Goal: Navigation & Orientation: Find specific page/section

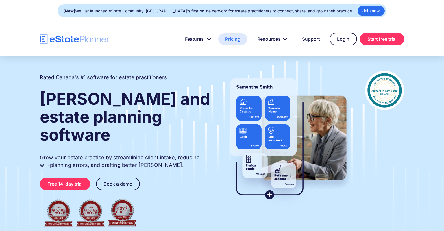
click at [233, 40] on link "Pricing" at bounding box center [232, 39] width 29 height 12
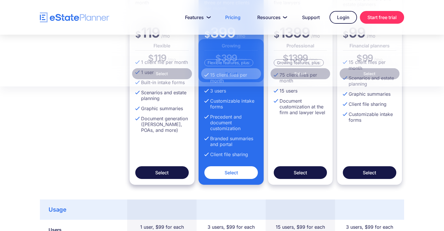
scroll to position [30, 0]
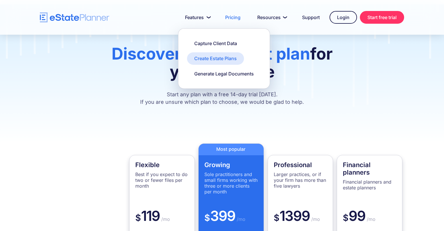
click at [206, 58] on div "Create Estate Plans" at bounding box center [215, 58] width 43 height 6
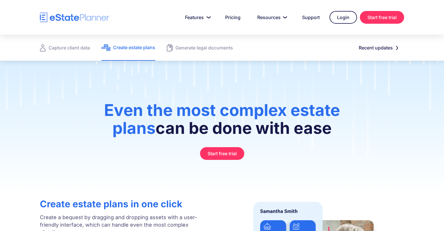
click at [91, 12] on img "home" at bounding box center [74, 17] width 69 height 10
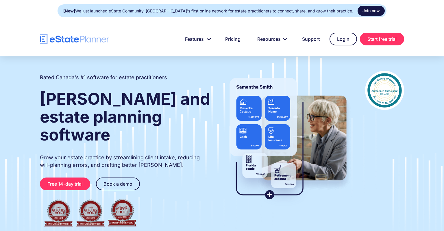
click at [358, 10] on link "Join now" at bounding box center [371, 11] width 27 height 10
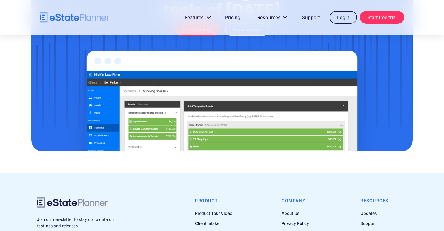
scroll to position [498, 0]
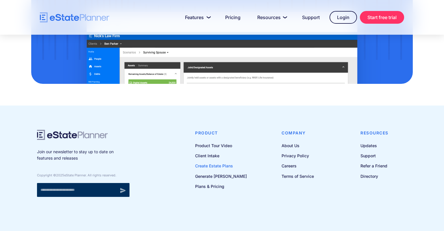
click at [223, 167] on link "Create Estate Plans" at bounding box center [221, 165] width 52 height 7
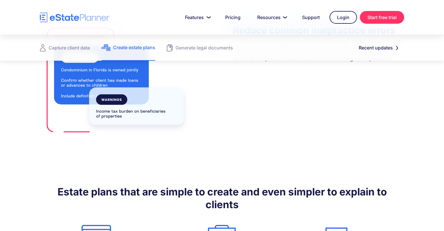
scroll to position [488, 0]
